Goal: Task Accomplishment & Management: Use online tool/utility

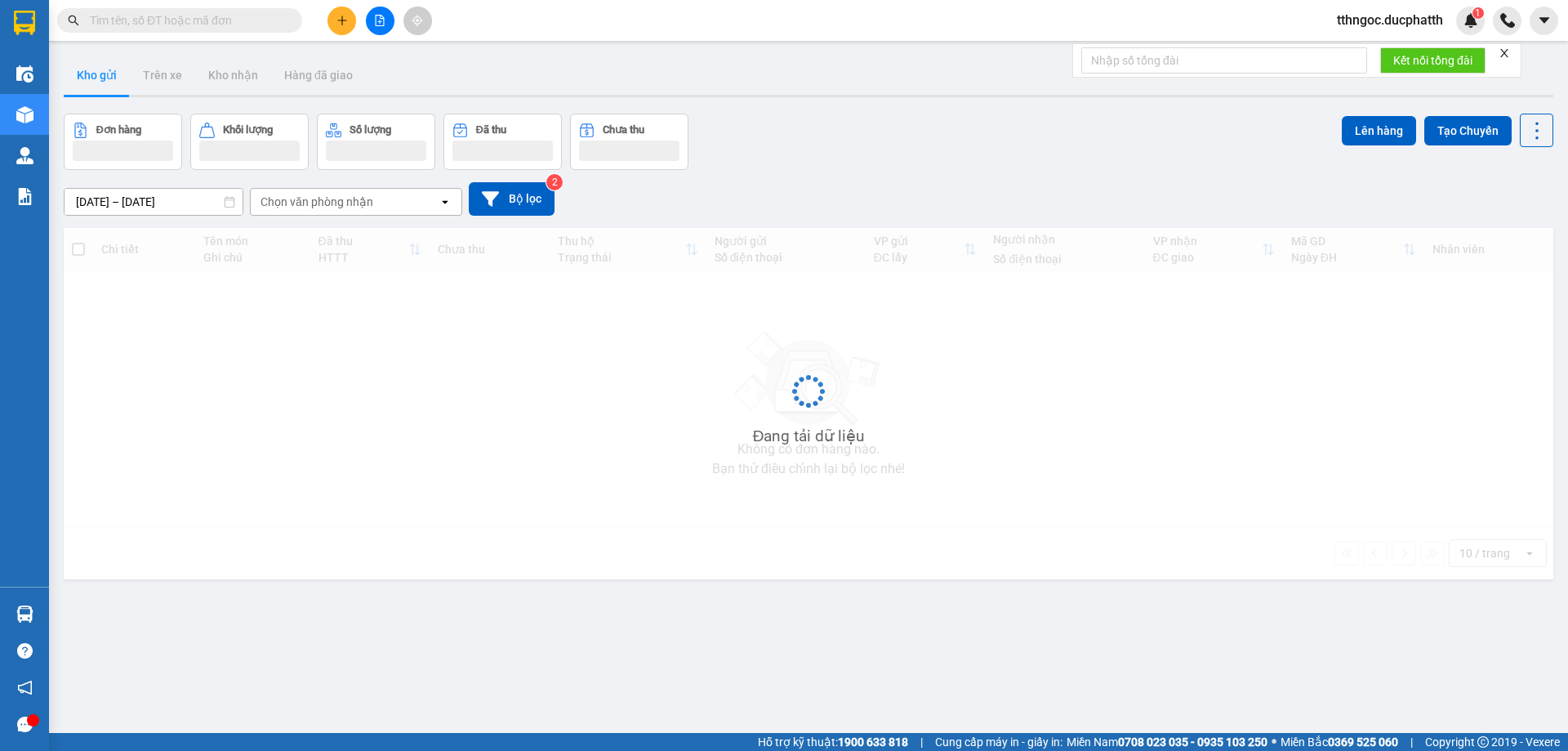
click at [232, 19] on input "text" at bounding box center [186, 19] width 193 height 18
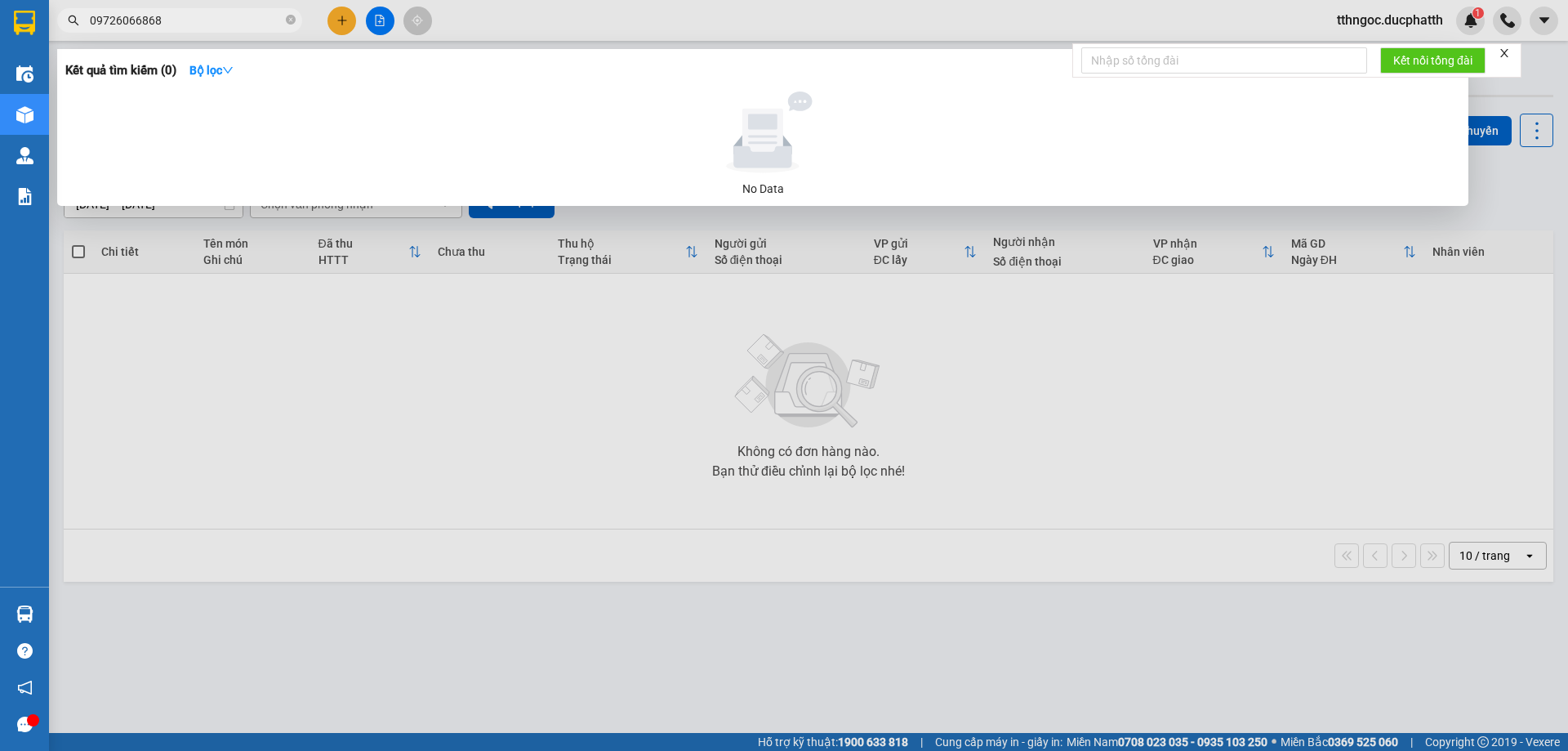
click at [134, 22] on input "09726066868" at bounding box center [186, 19] width 193 height 18
click at [191, 17] on input "09726066868" at bounding box center [186, 19] width 193 height 18
click at [135, 21] on input "09726066868" at bounding box center [186, 19] width 193 height 18
click at [132, 17] on input "09726066868" at bounding box center [186, 19] width 193 height 18
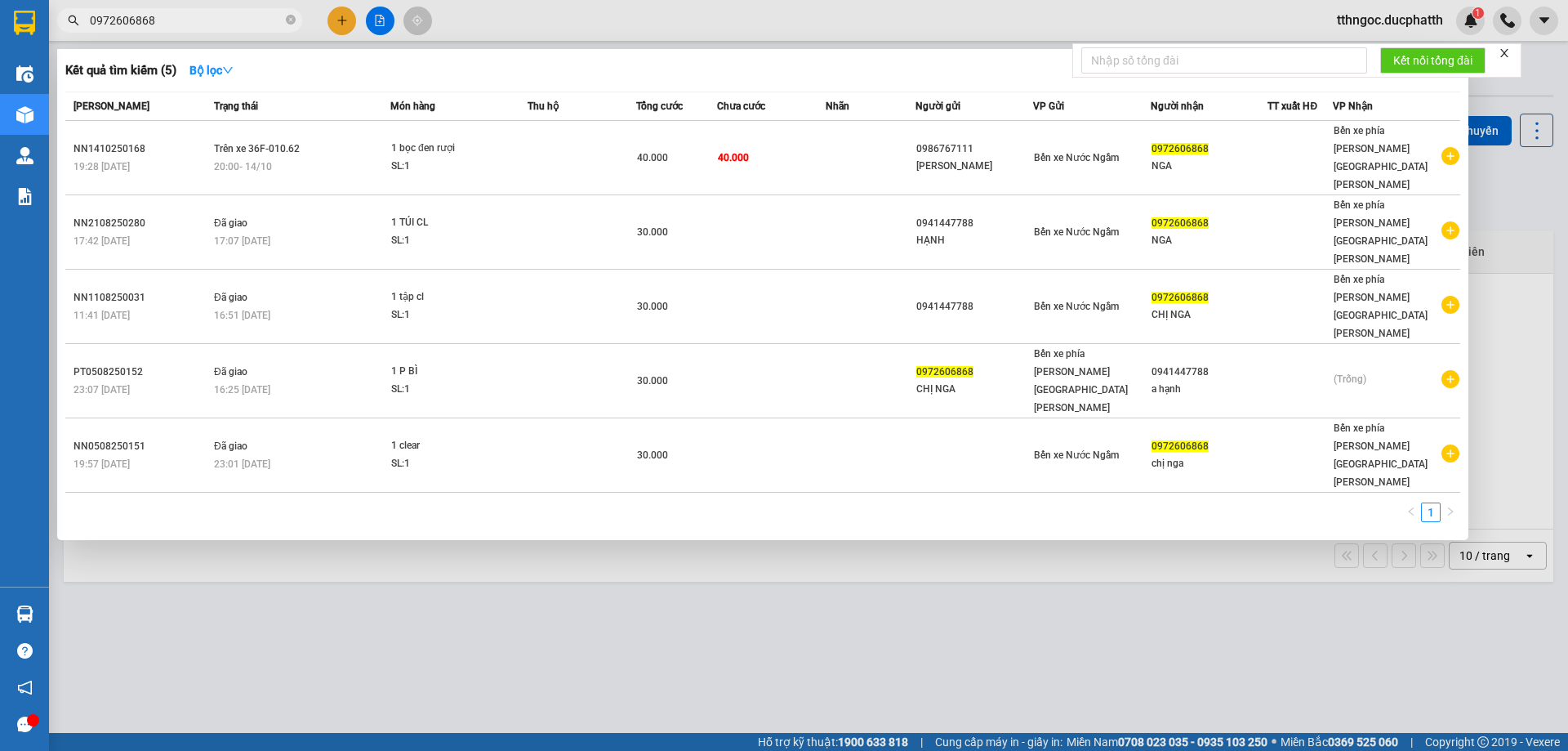
click at [168, 19] on input "0972606868" at bounding box center [186, 19] width 193 height 18
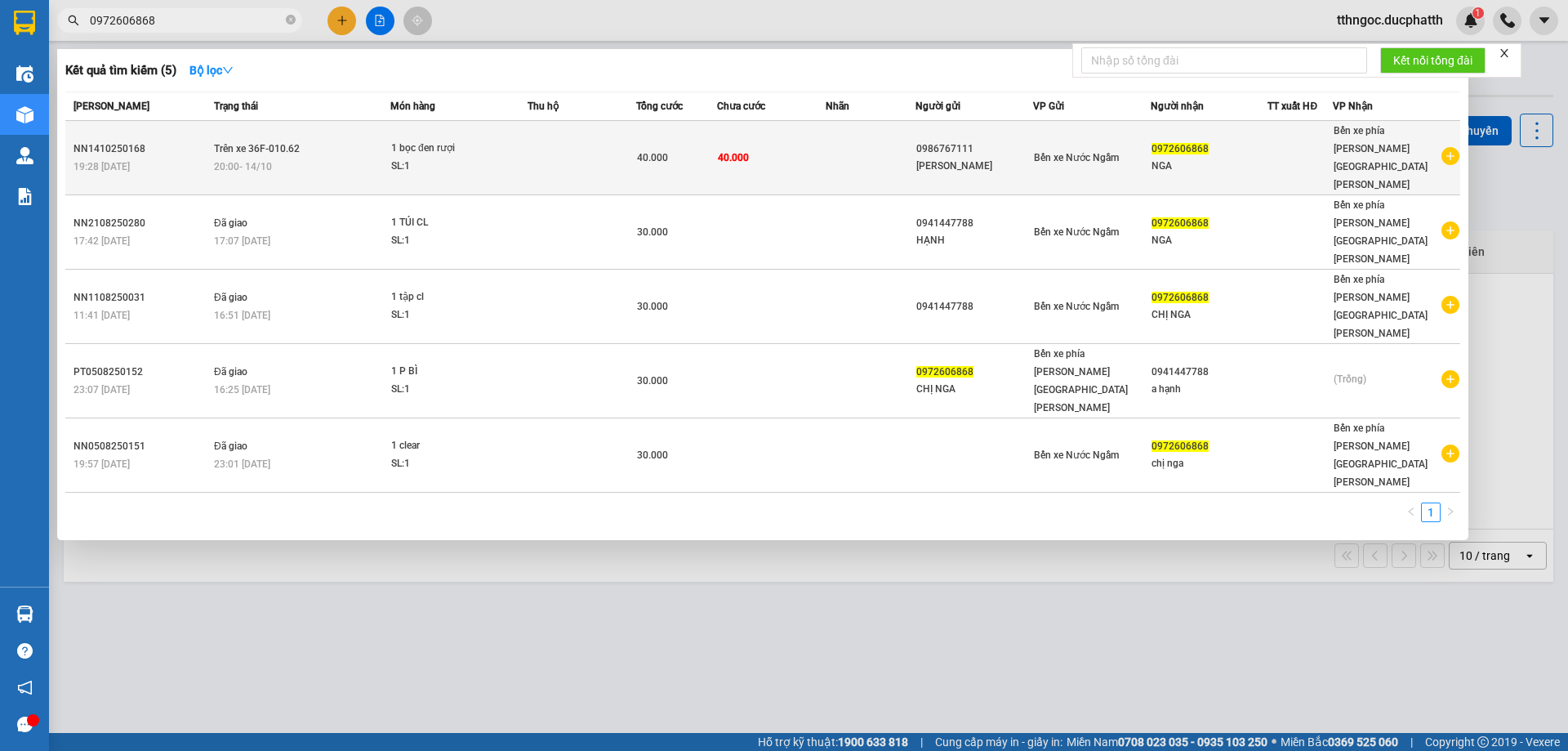
type input "0972606868"
click at [364, 135] on td "Trên xe 36F-010.62 20:00 [DATE]" at bounding box center [300, 158] width 180 height 74
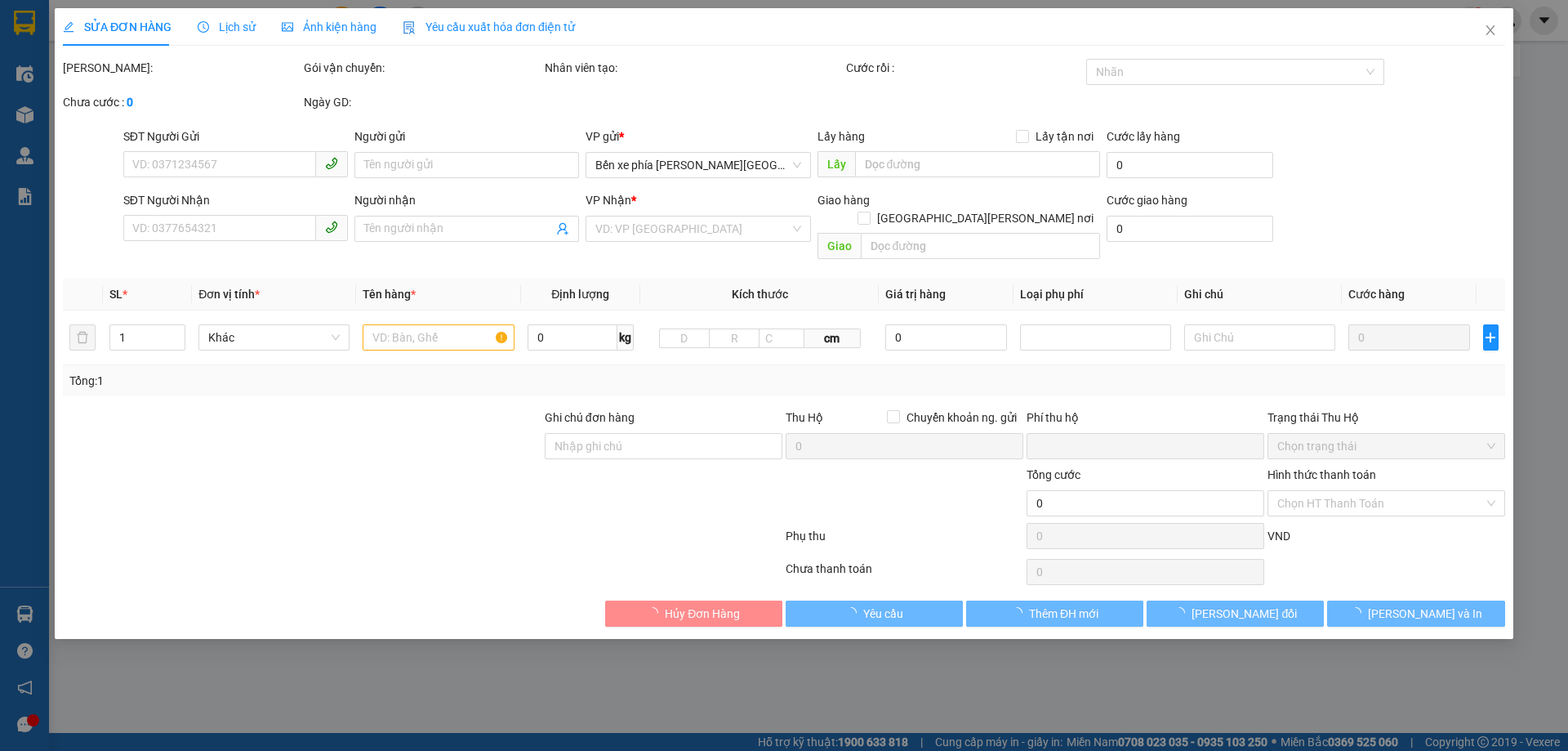
type input "0986767111"
type input "[PERSON_NAME]"
type input "0972606868"
type input "NGA"
type input "0"
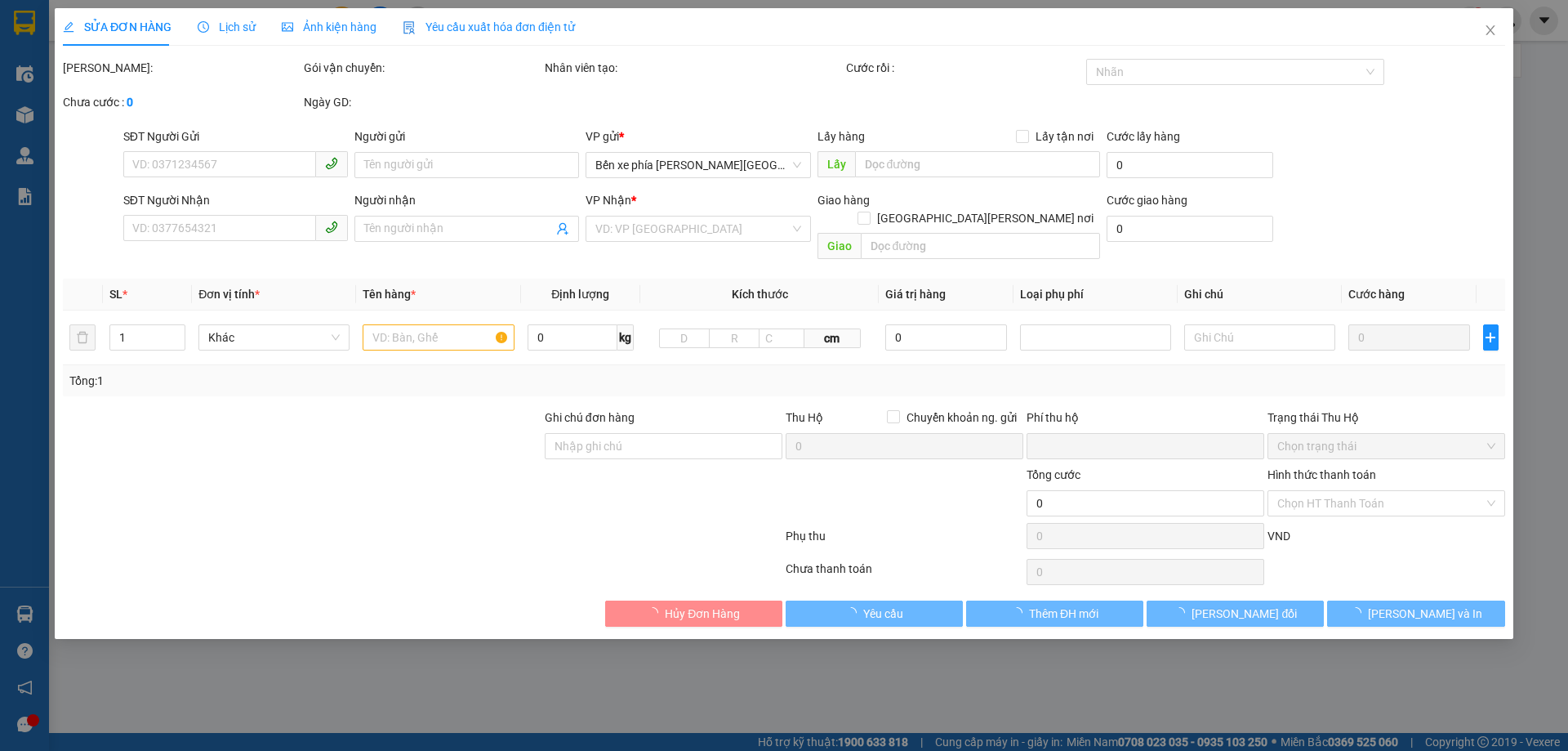
type input "40.000"
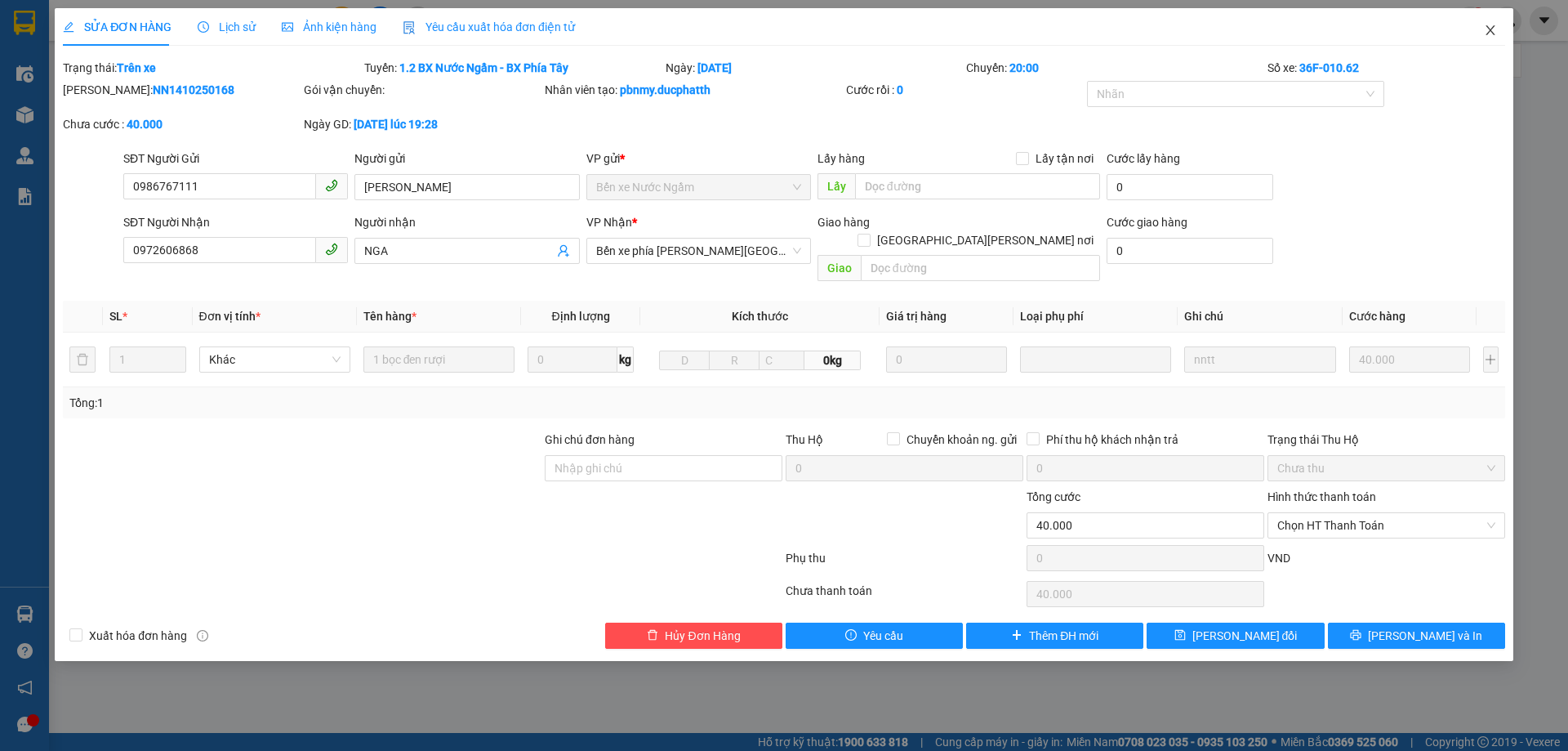
click at [1484, 27] on icon "close" at bounding box center [1490, 31] width 13 height 13
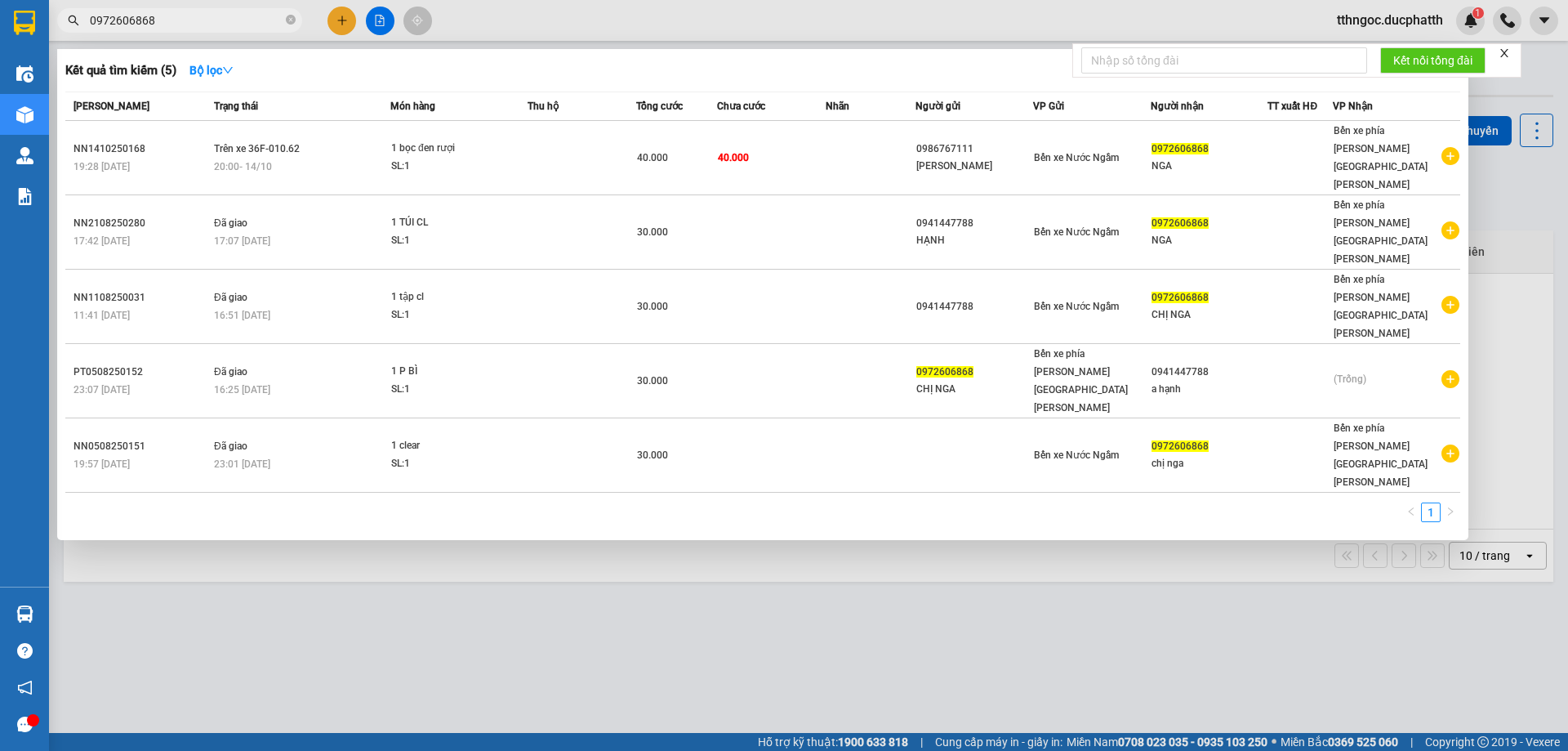
click at [254, 24] on input "0972606868" at bounding box center [186, 19] width 193 height 18
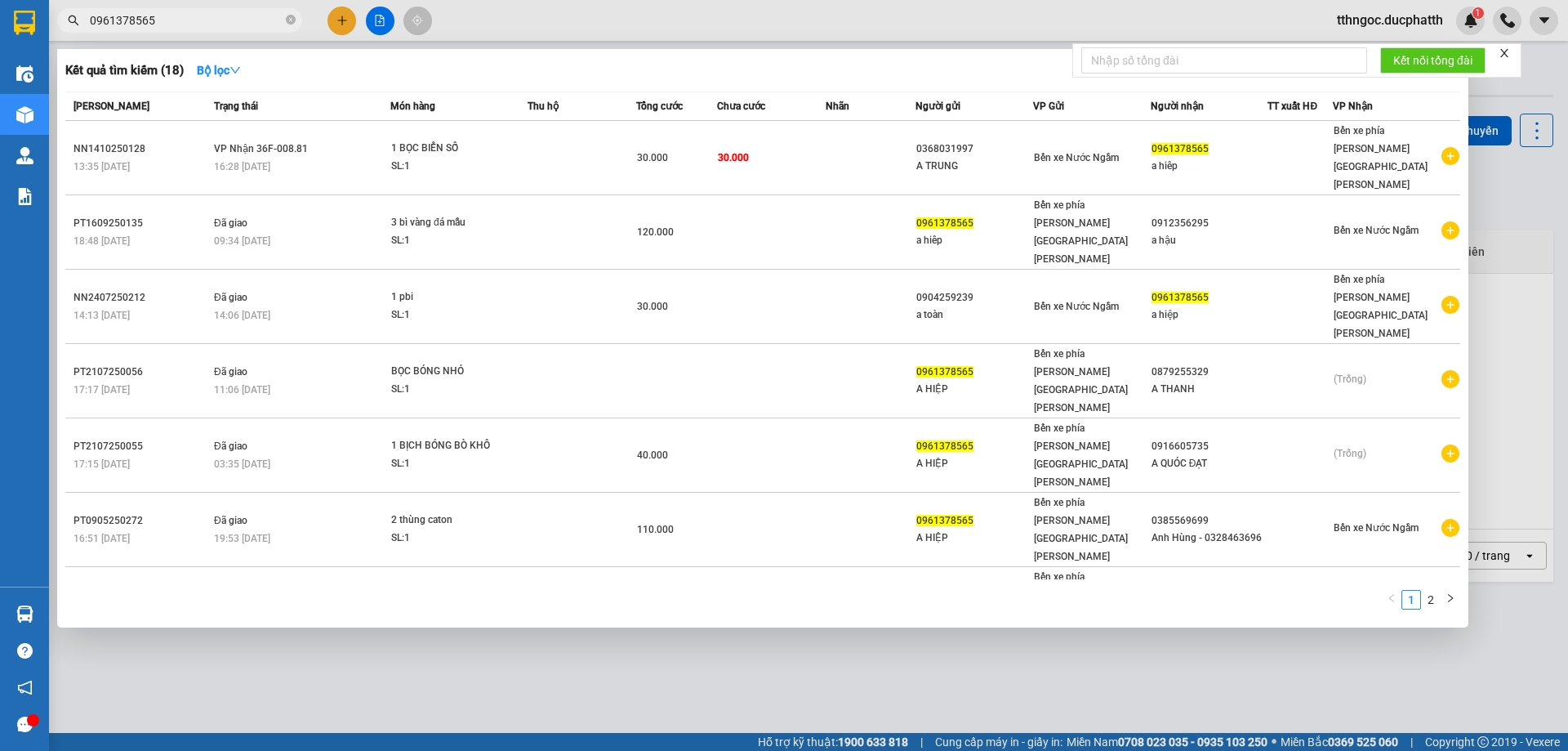
type input "0961378565"
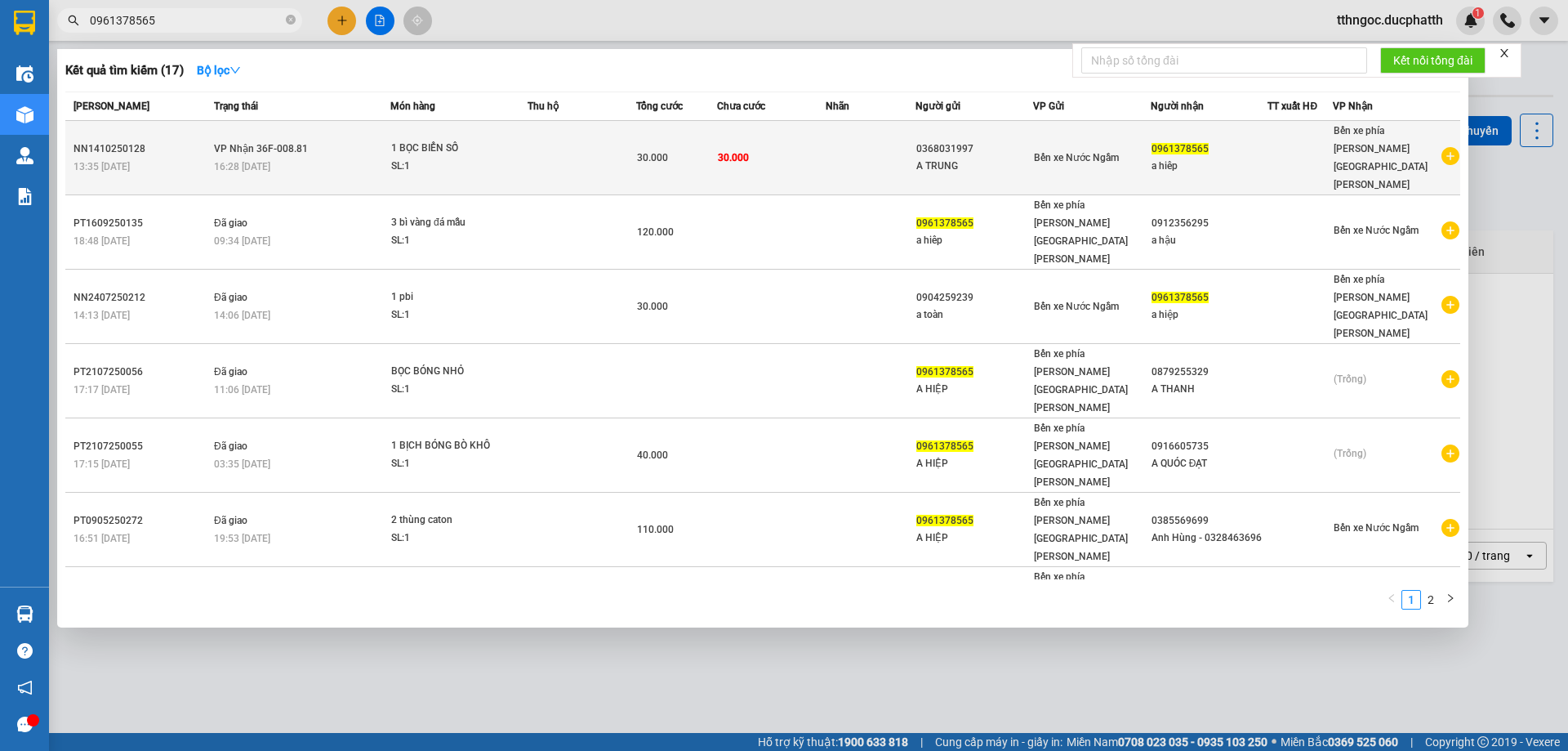
click at [412, 157] on div "SL: 1" at bounding box center [453, 166] width 122 height 18
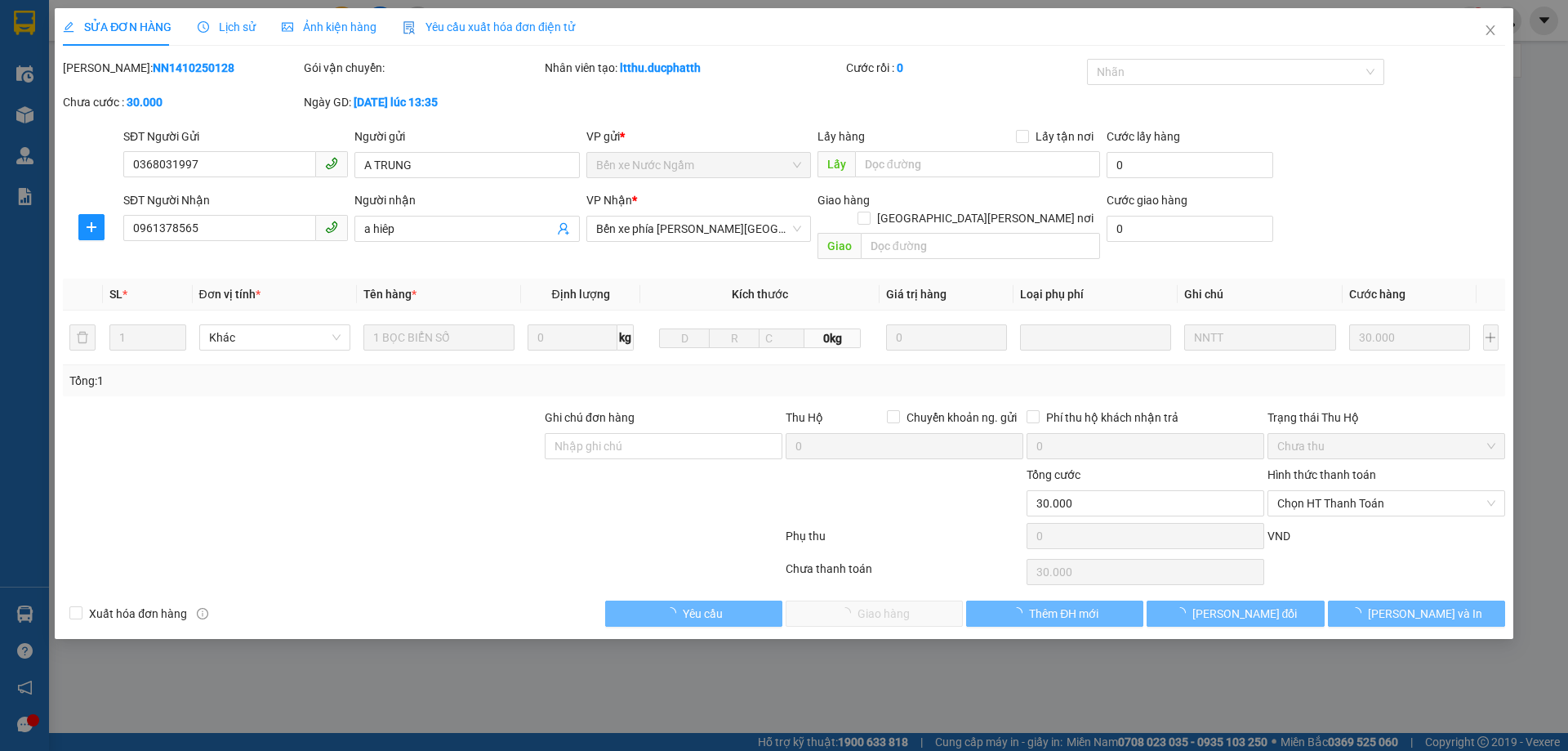
type input "0368031997"
type input "A TRUNG"
type input "0961378565"
type input "a hiêp"
type input "0"
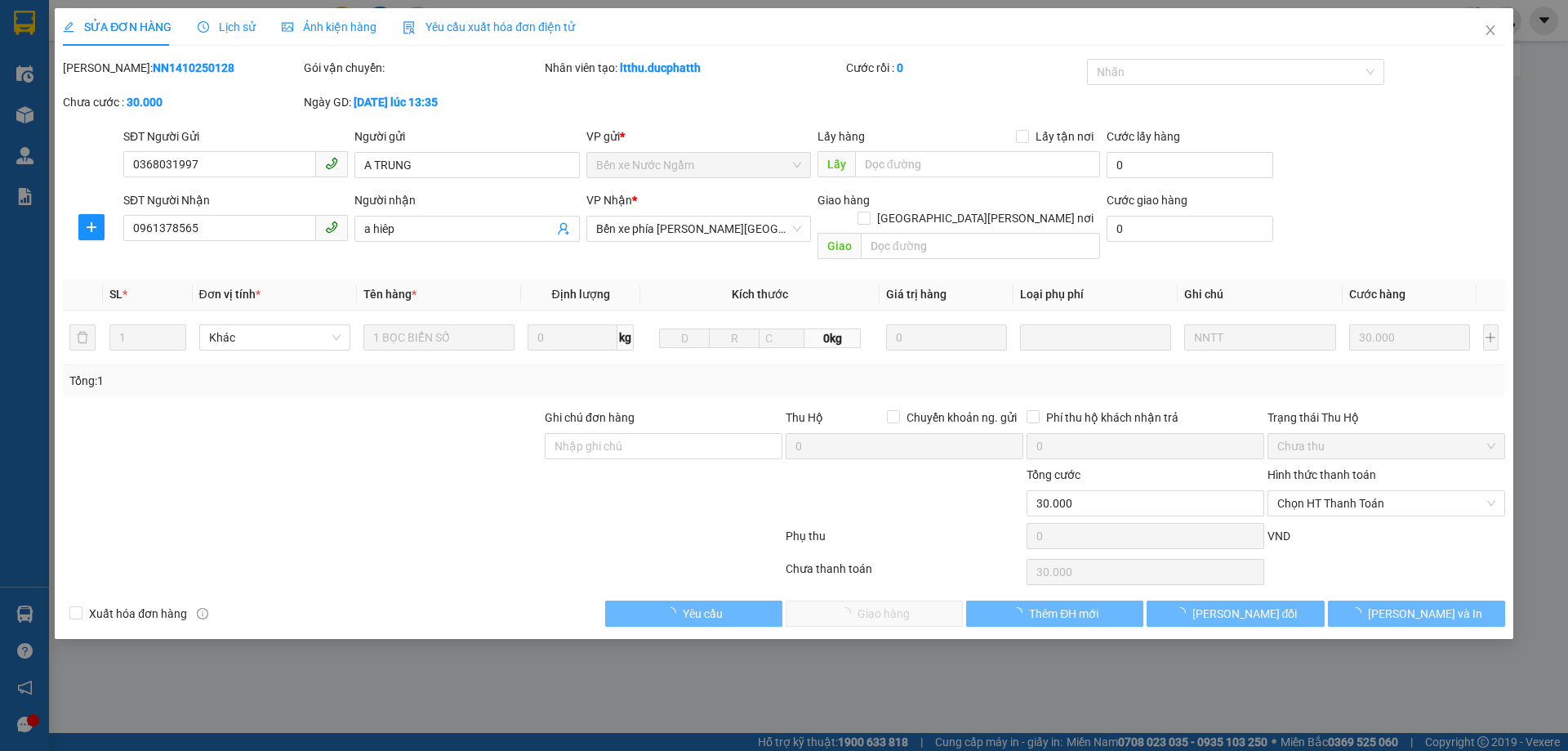
type input "30.000"
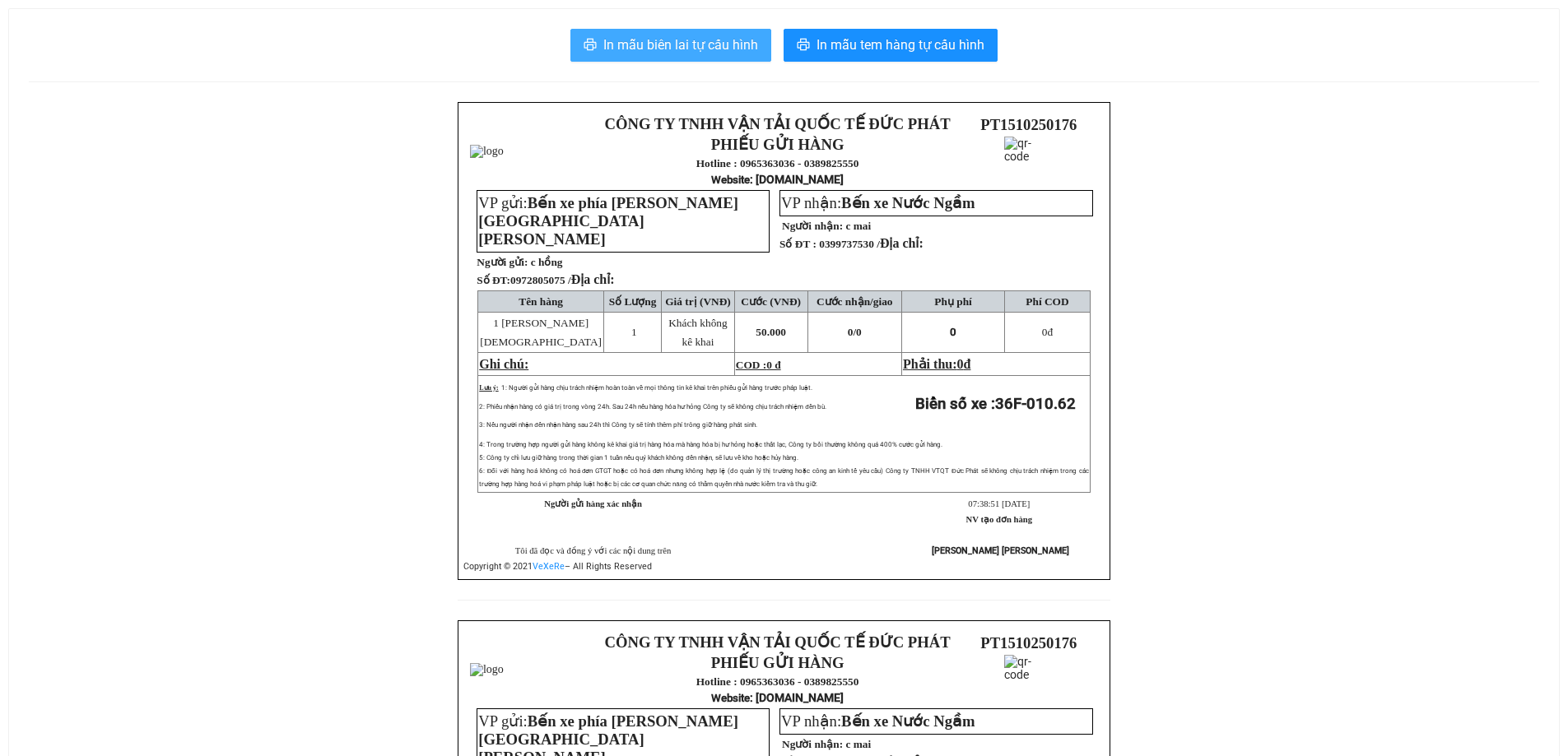
click at [733, 52] on span "In mẫu biên lai tự cấu hình" at bounding box center [681, 45] width 155 height 21
